Goal: Navigation & Orientation: Go to known website

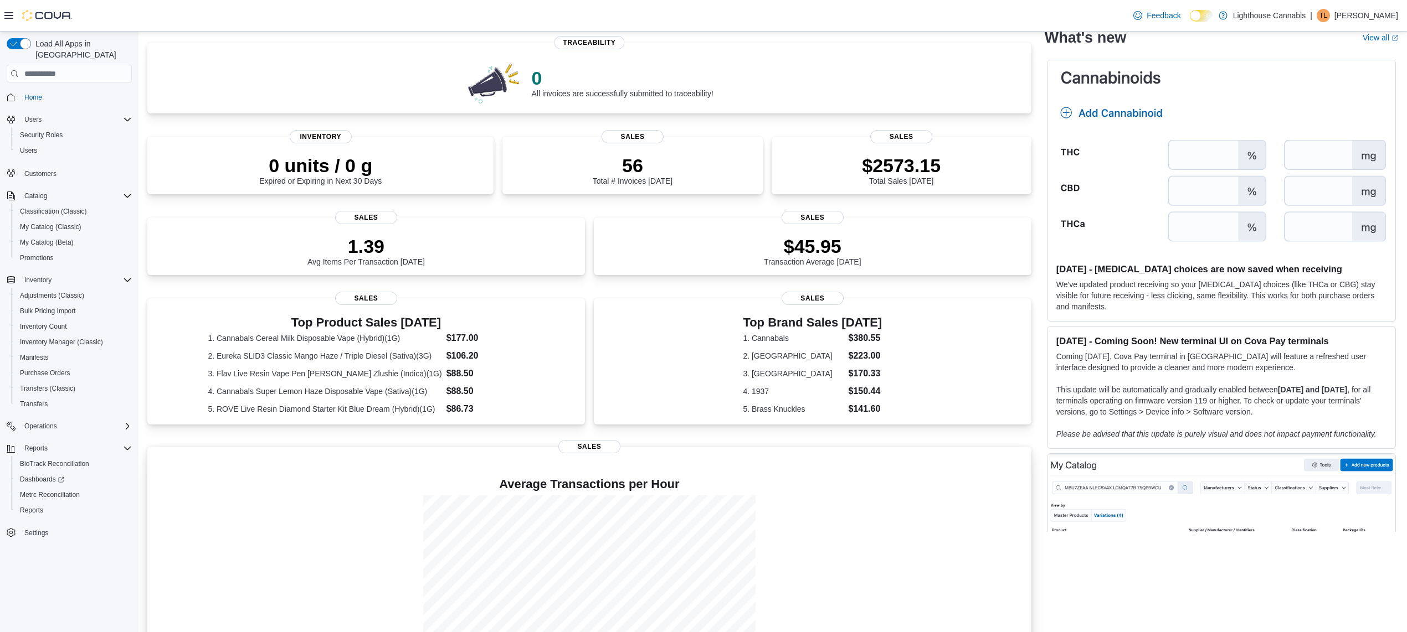
scroll to position [138, 0]
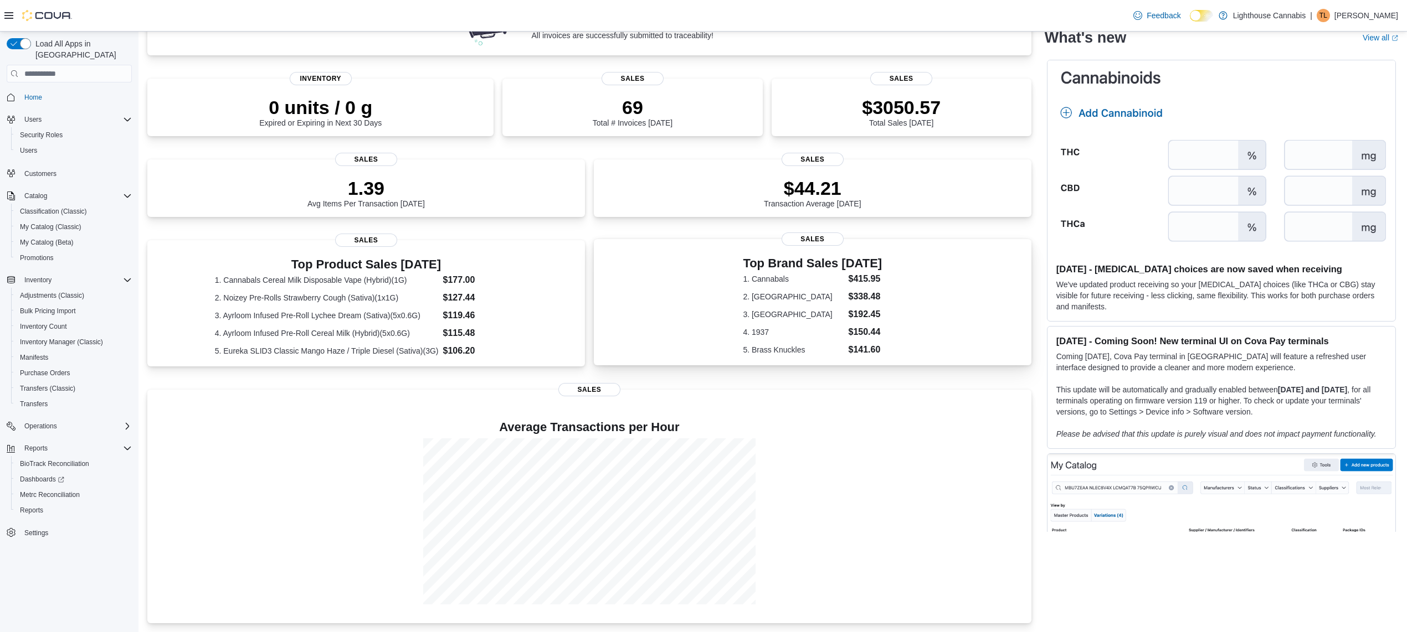
scroll to position [138, 0]
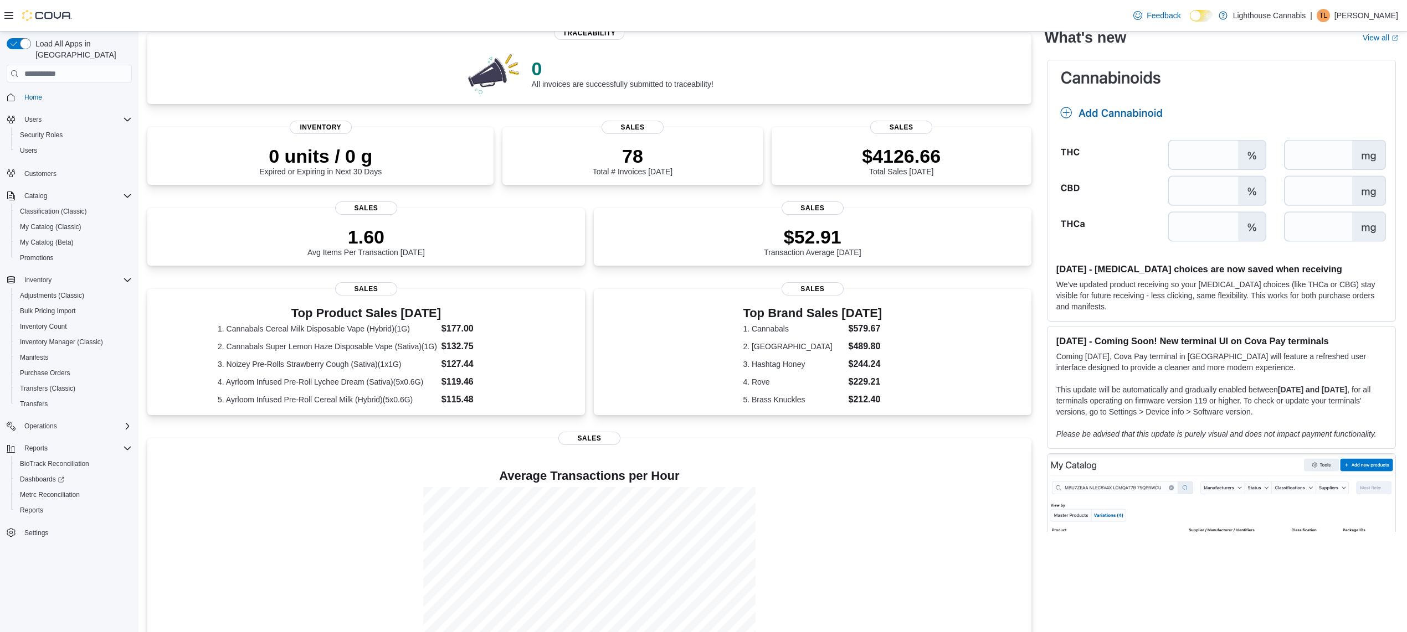
scroll to position [138, 0]
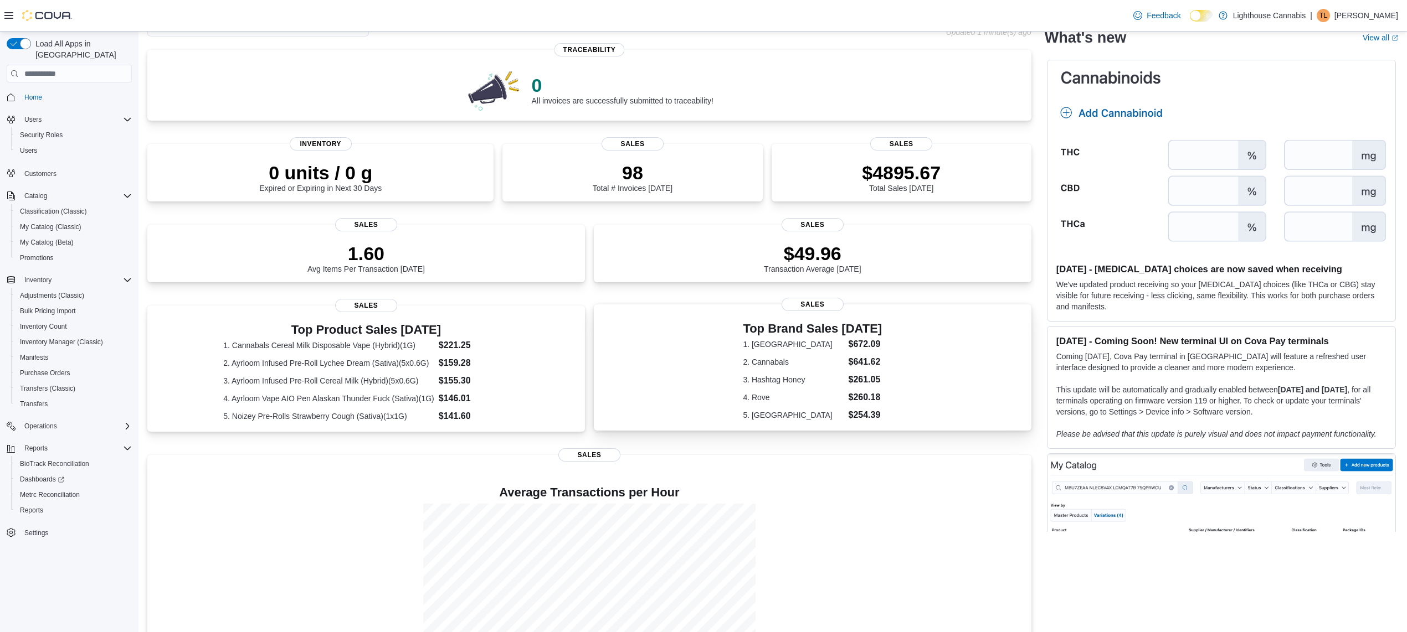
scroll to position [138, 0]
